Goal: Task Accomplishment & Management: Complete application form

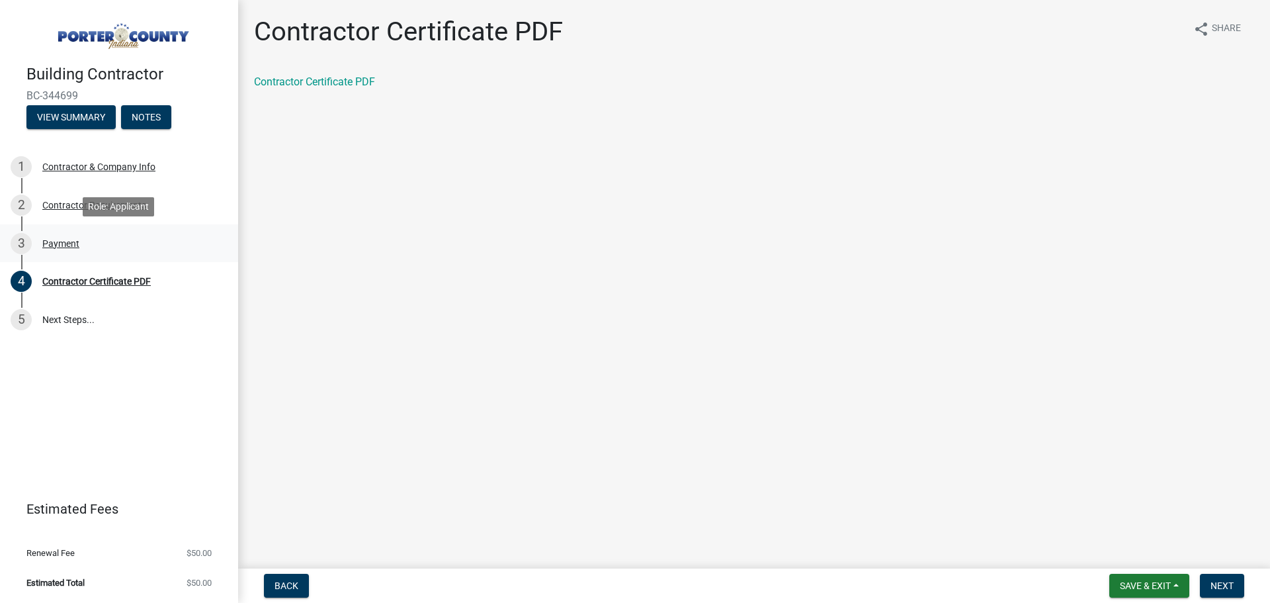
click at [44, 240] on div "Payment" at bounding box center [60, 243] width 37 height 9
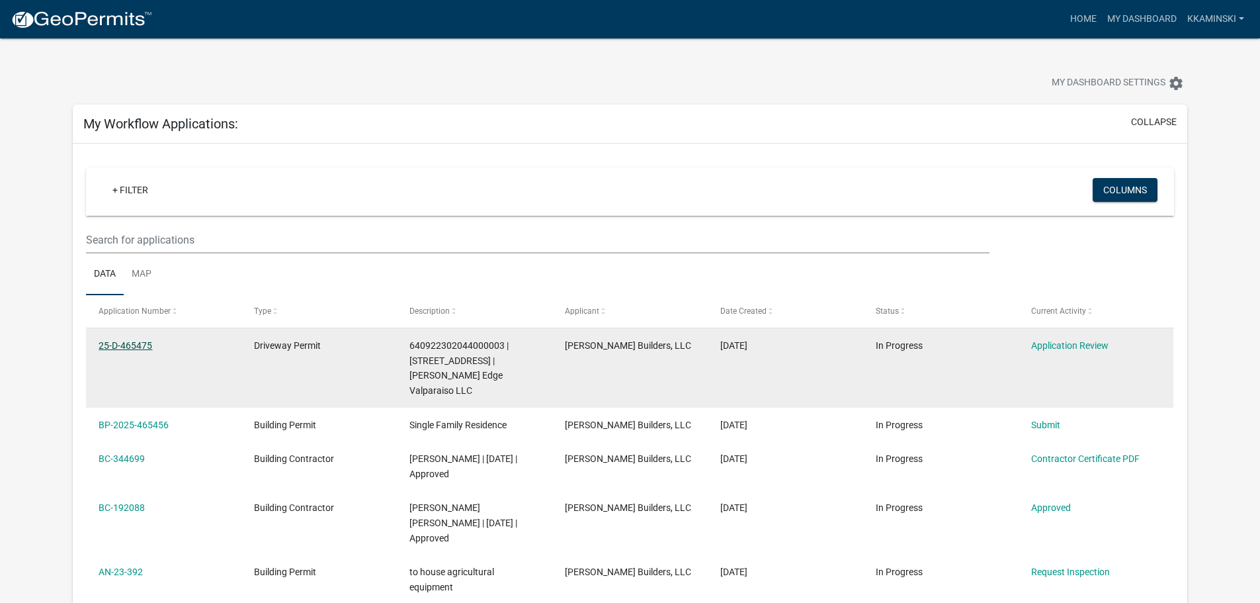
click at [136, 343] on link "25-D-465475" at bounding box center [126, 345] width 54 height 11
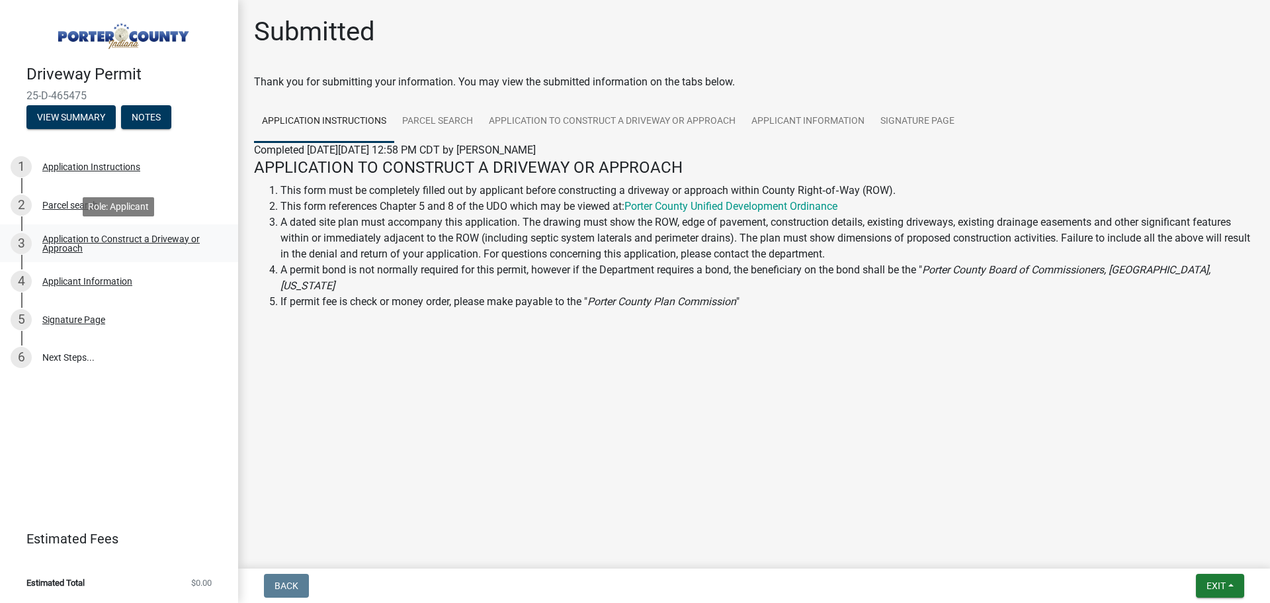
click at [91, 236] on div "Application to Construct a Driveway or Approach" at bounding box center [129, 243] width 175 height 19
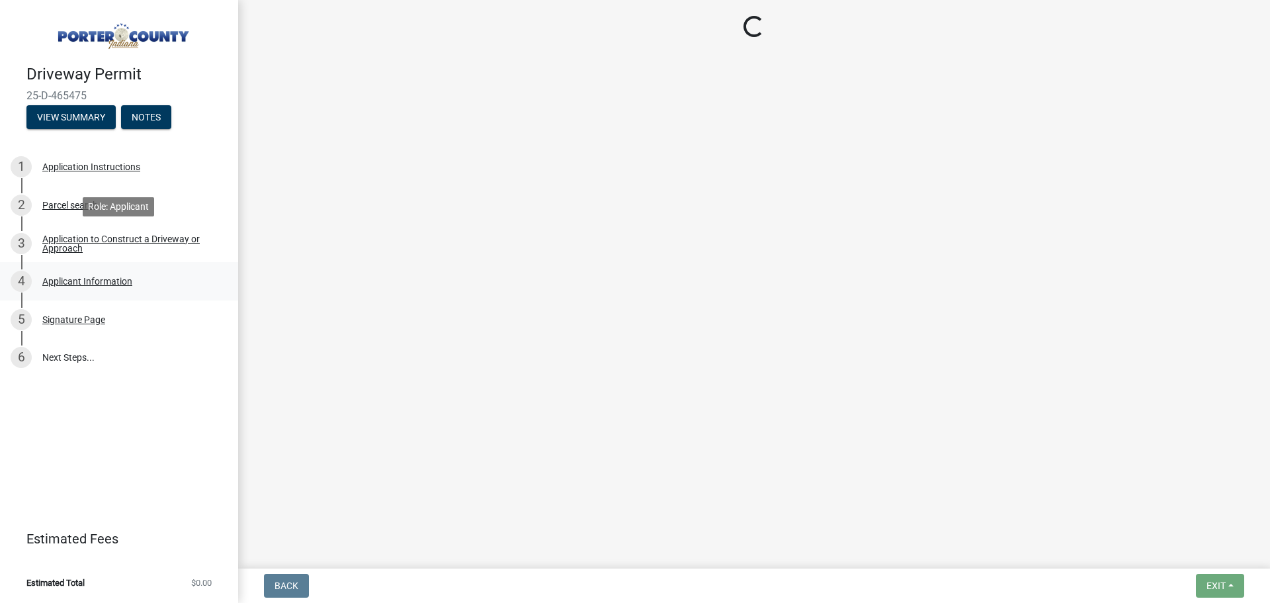
select select "3b60141c-57a3-479f-8c5a-1828030bf254"
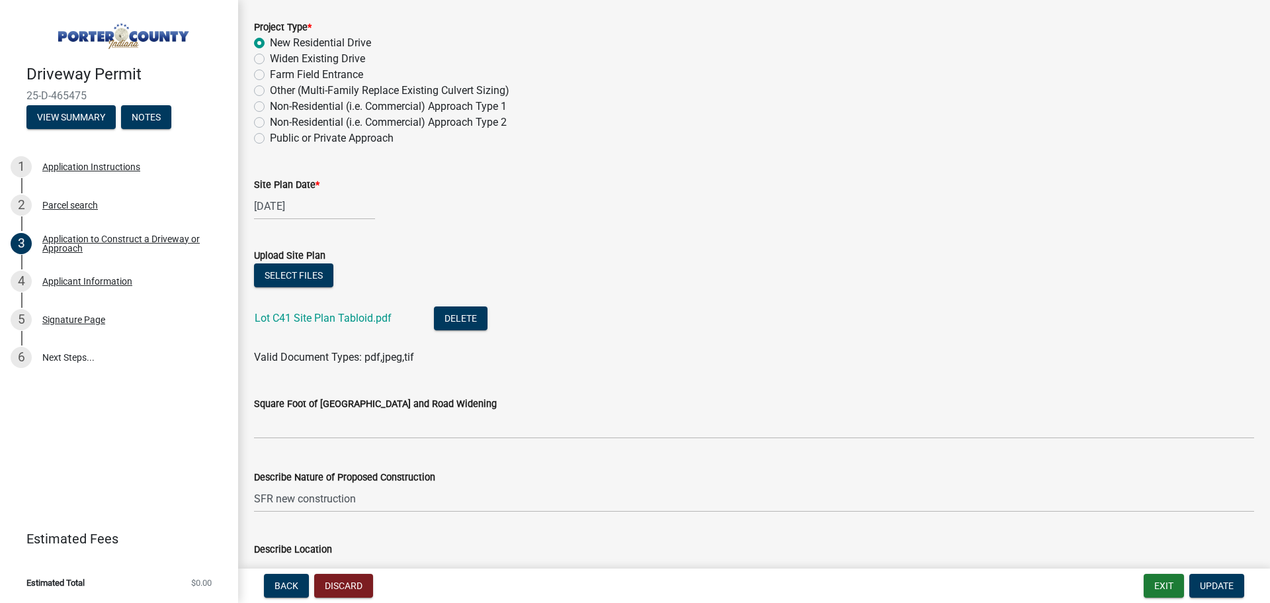
scroll to position [1351, 0]
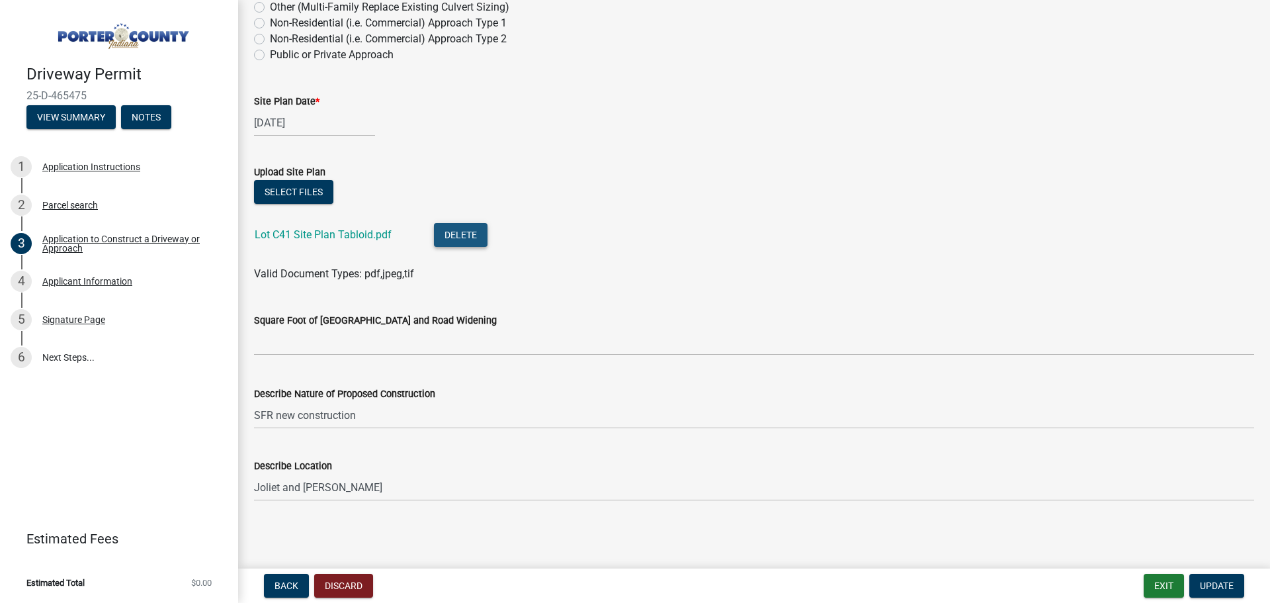
click at [460, 228] on button "Delete" at bounding box center [461, 235] width 54 height 24
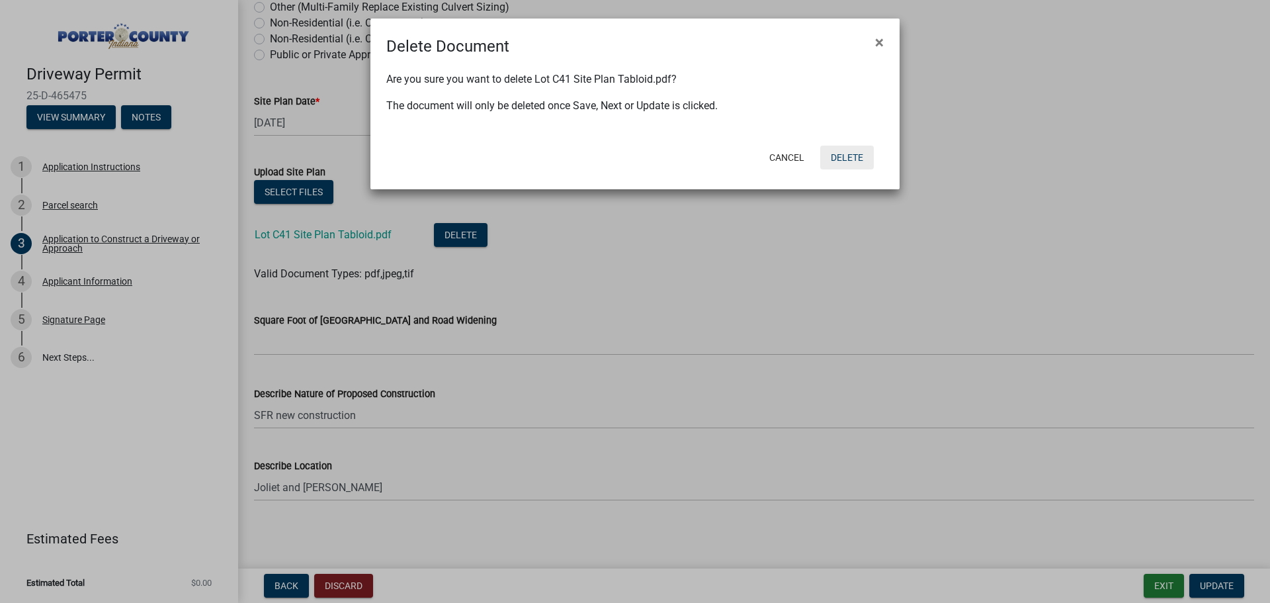
click at [852, 159] on button "Delete" at bounding box center [847, 158] width 54 height 24
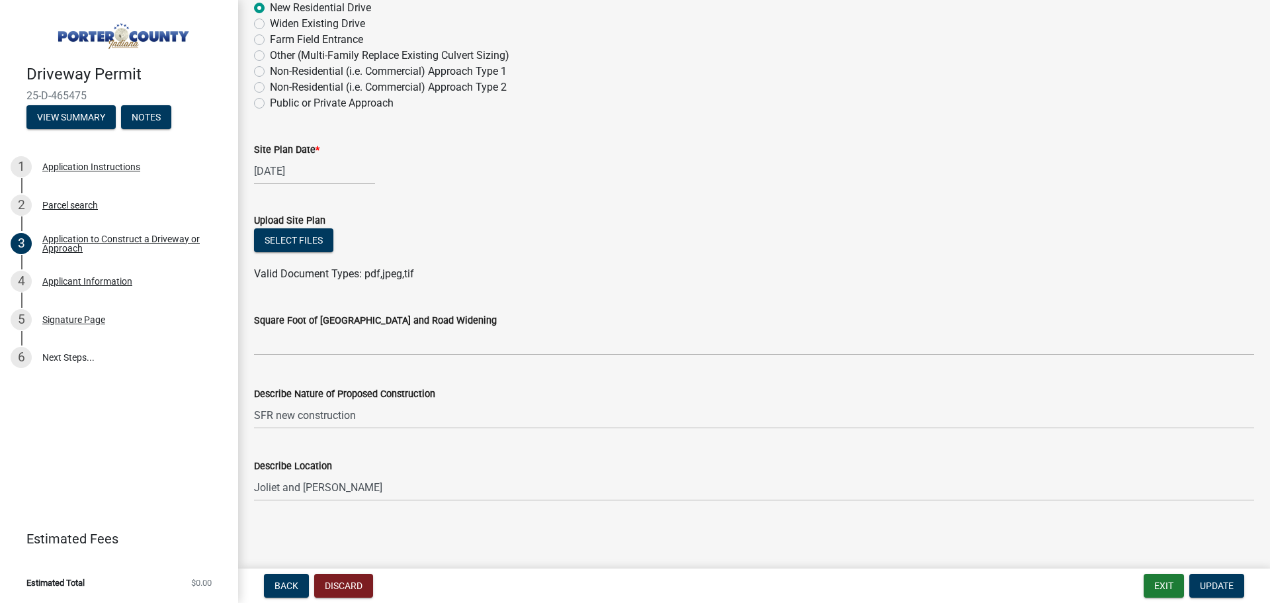
scroll to position [1303, 0]
click at [287, 237] on button "Select files" at bounding box center [293, 240] width 79 height 24
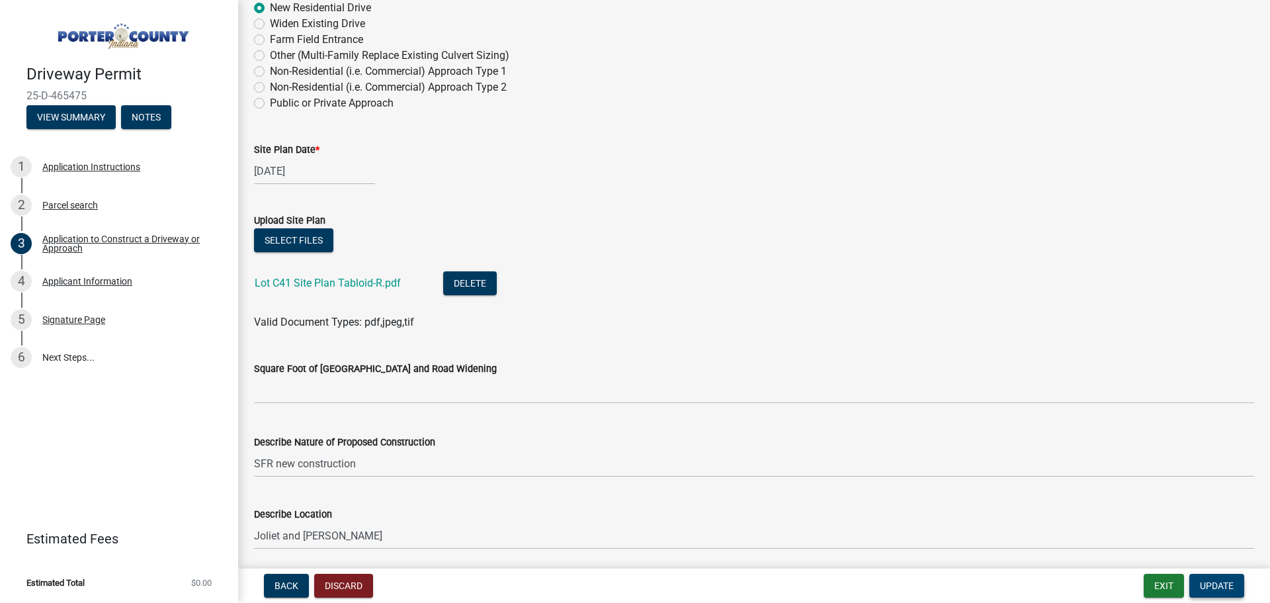
click at [1221, 586] on span "Update" at bounding box center [1217, 585] width 34 height 11
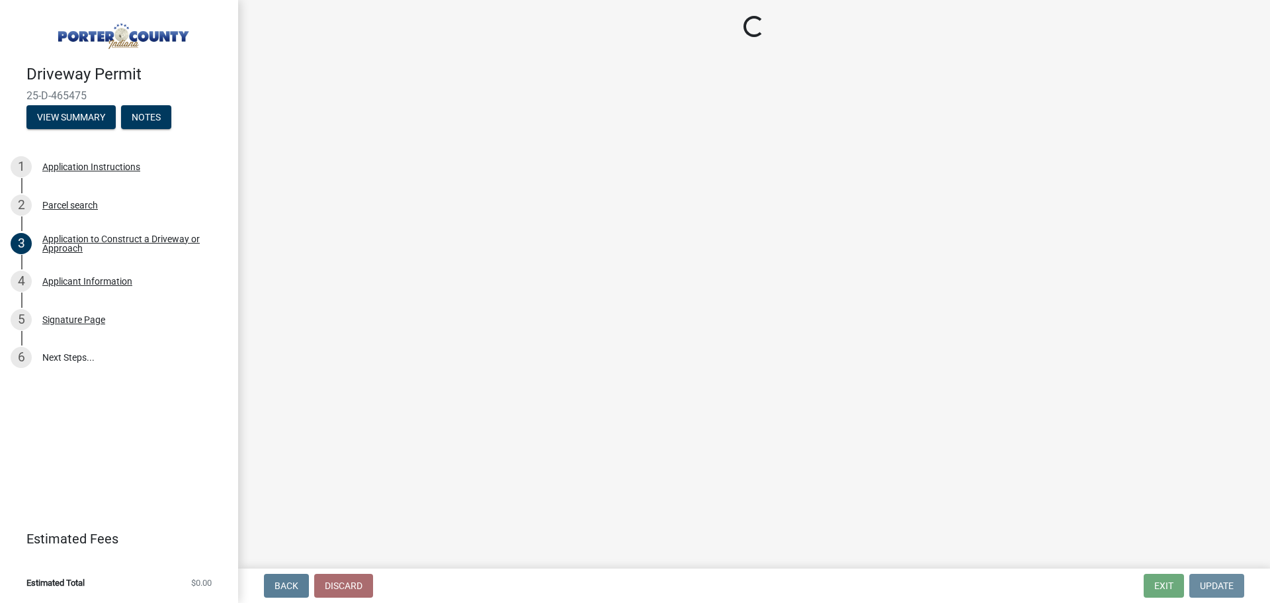
scroll to position [0, 0]
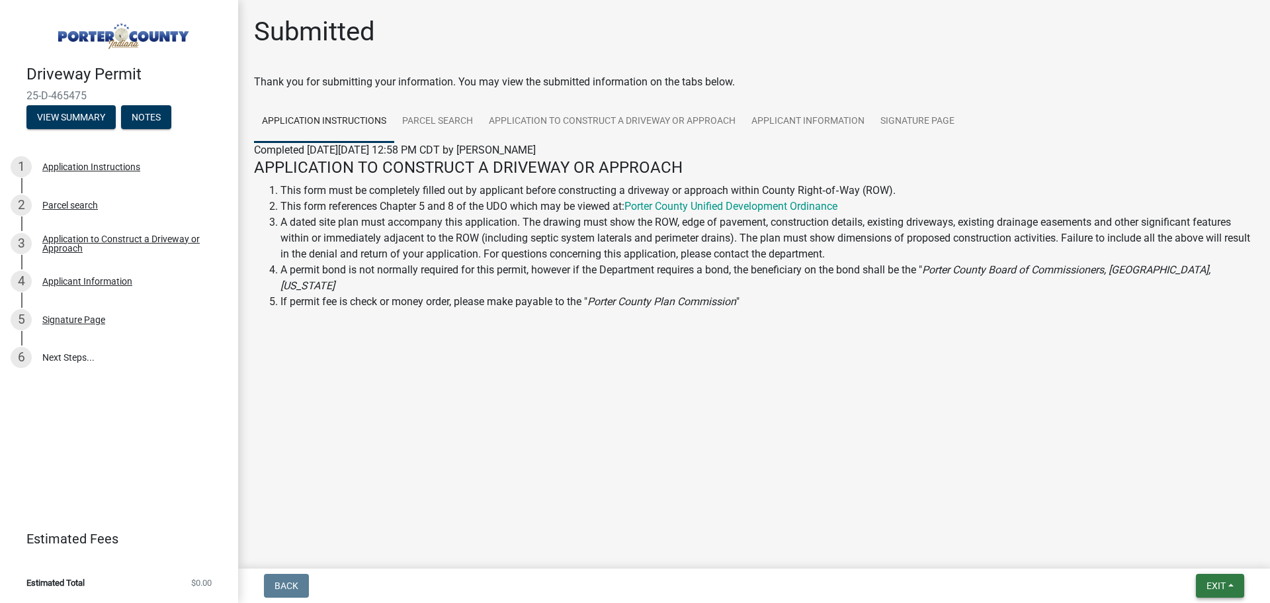
click at [1219, 582] on span "Exit" at bounding box center [1216, 585] width 19 height 11
click at [1193, 552] on button "Save & Exit" at bounding box center [1192, 551] width 106 height 32
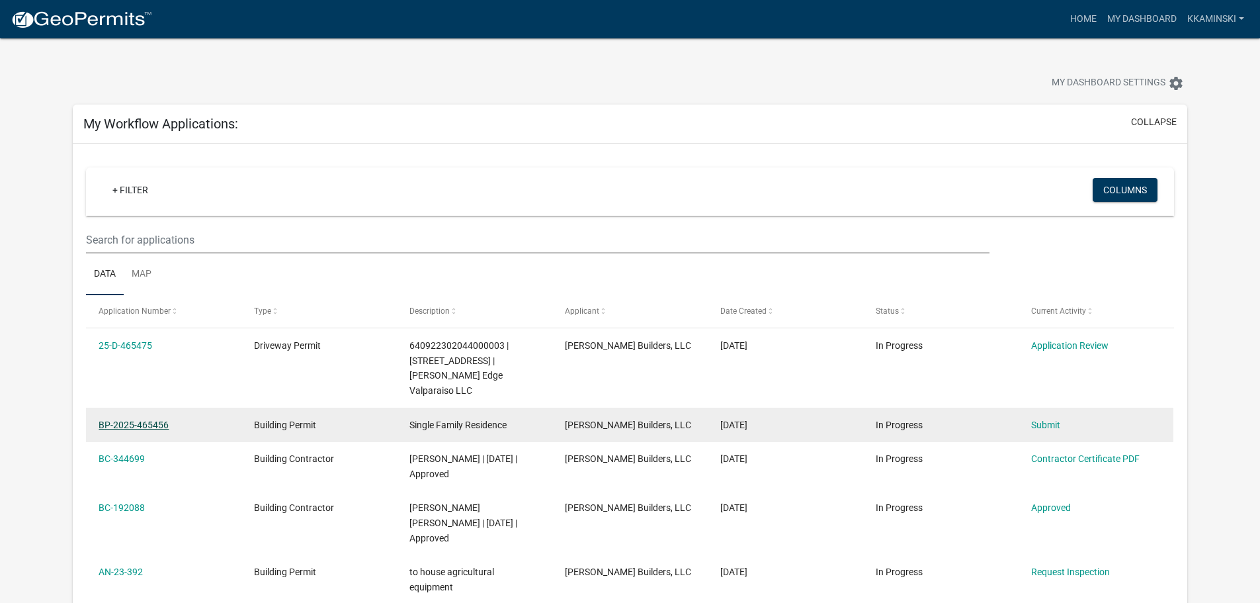
click at [159, 419] on link "BP-2025-465456" at bounding box center [134, 424] width 70 height 11
